Goal: Task Accomplishment & Management: Manage account settings

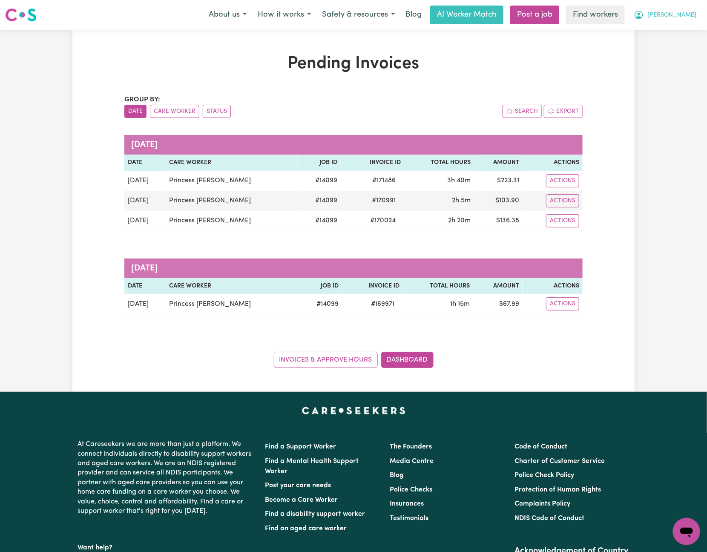
click at [683, 14] on span "[PERSON_NAME]" at bounding box center [671, 15] width 49 height 9
click at [678, 41] on link "Logout" at bounding box center [667, 49] width 67 height 16
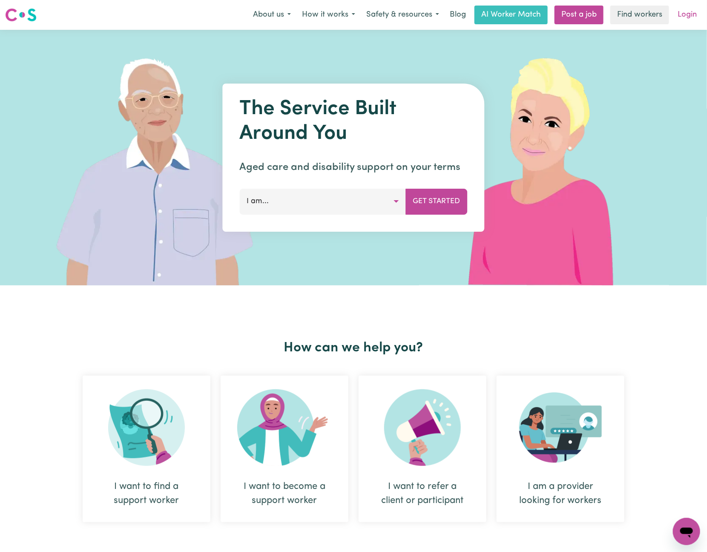
click at [684, 15] on link "Login" at bounding box center [686, 15] width 29 height 19
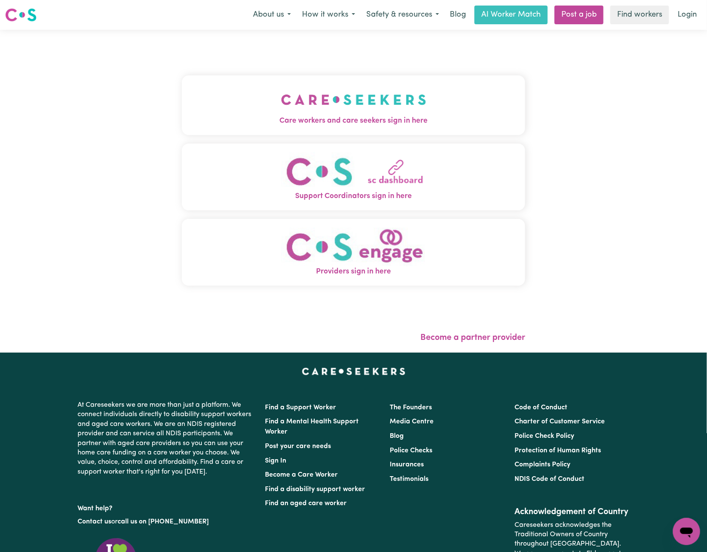
click at [251, 95] on button "Care workers and care seekers sign in here" at bounding box center [353, 105] width 343 height 60
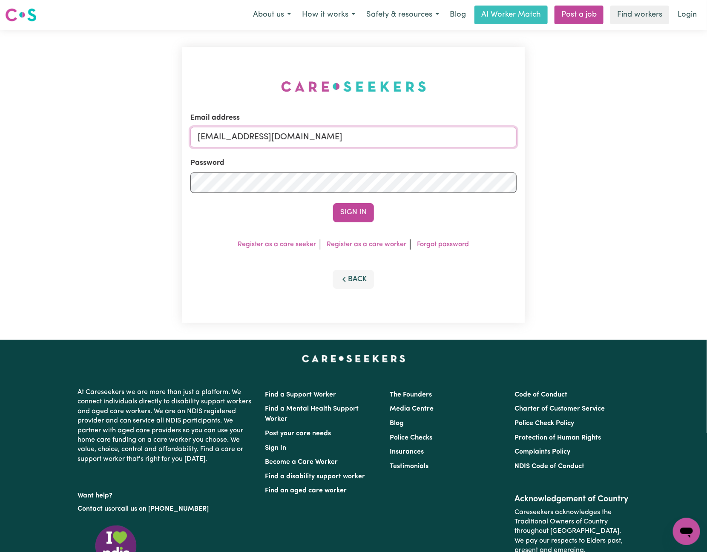
drag, startPoint x: 240, startPoint y: 131, endPoint x: 546, endPoint y: 147, distance: 306.1
click at [545, 147] on div "Email address [EMAIL_ADDRESS][DOMAIN_NAME] Password Sign In Register as a care …" at bounding box center [353, 185] width 707 height 310
paste input "nui1958@live"
click at [333, 203] on button "Sign In" at bounding box center [353, 212] width 41 height 19
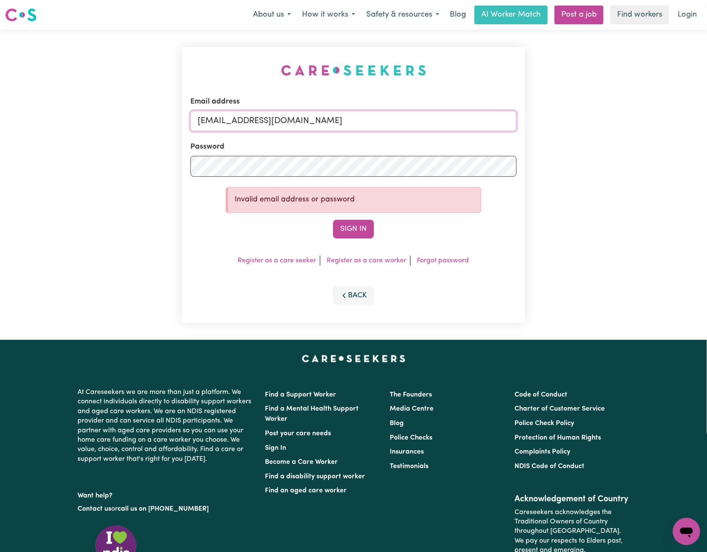
drag, startPoint x: 305, startPoint y: 120, endPoint x: 623, endPoint y: 125, distance: 318.0
click at [623, 125] on div "Email address [EMAIL_ADDRESS][DOMAIN_NAME] Password Invalid email address or pa…" at bounding box center [353, 185] width 707 height 310
paste input "[PERSON_NAME][EMAIL_ADDRESS][DOMAIN_NAME]"
type input "[EMAIL_ADDRESS][PERSON_NAME][DOMAIN_NAME]"
click at [333, 220] on button "Sign In" at bounding box center [353, 229] width 41 height 19
